Goal: Task Accomplishment & Management: Use online tool/utility

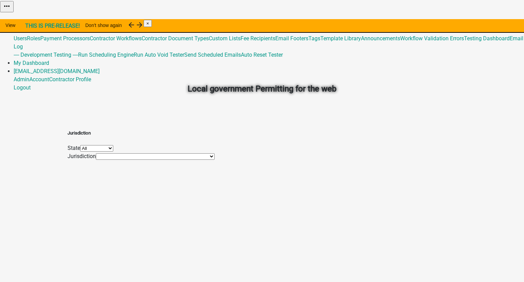
click at [29, 19] on link "Admin" at bounding box center [22, 22] width 16 height 6
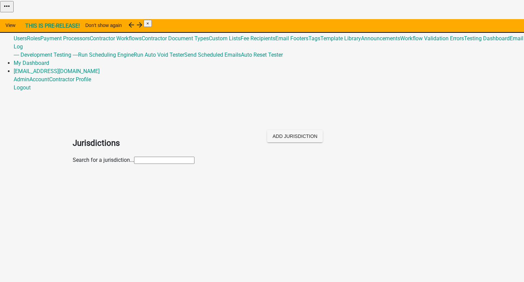
click at [134, 157] on input "text" at bounding box center [164, 160] width 60 height 7
type input "put"
click at [87, 186] on p "[GEOGRAPHIC_DATA], [US_STATE]" at bounding box center [268, 190] width 365 height 8
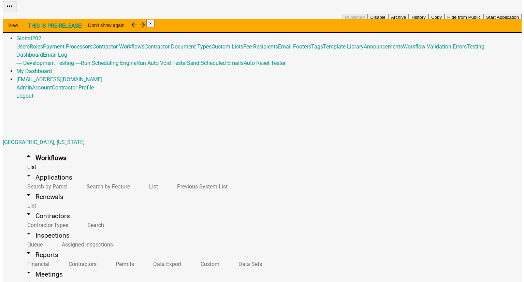
scroll to position [34, 0]
click at [442, 21] on button "Copy" at bounding box center [434, 17] width 16 height 7
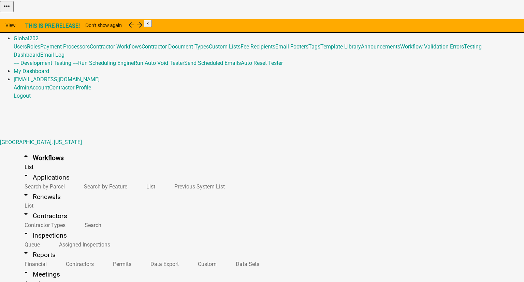
drag, startPoint x: 103, startPoint y: 65, endPoint x: 105, endPoint y: 69, distance: 4.6
select select "0: null"
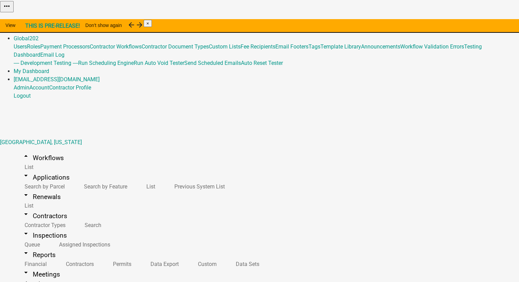
drag, startPoint x: 137, startPoint y: 162, endPoint x: 103, endPoint y: 163, distance: 33.1
type input "Commercial Building Permit (chrome [DATE])"
